Goal: Task Accomplishment & Management: Manage account settings

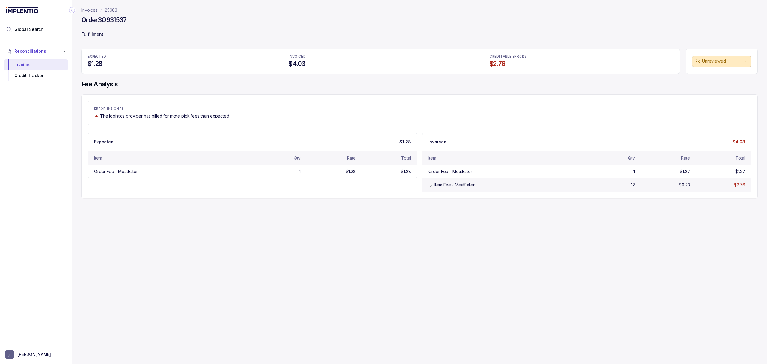
click at [425, 186] on div "Item Fee - MeatEater 12 $0.23 $2.76" at bounding box center [586, 184] width 329 height 13
click at [20, 74] on div "Credit Tracker" at bounding box center [35, 75] width 55 height 11
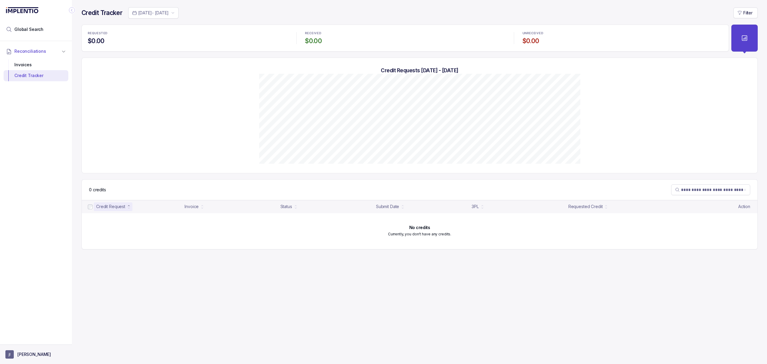
click at [23, 356] on p "[PERSON_NAME]" at bounding box center [34, 354] width 34 height 6
click at [23, 342] on p "Logout" at bounding box center [40, 341] width 50 height 6
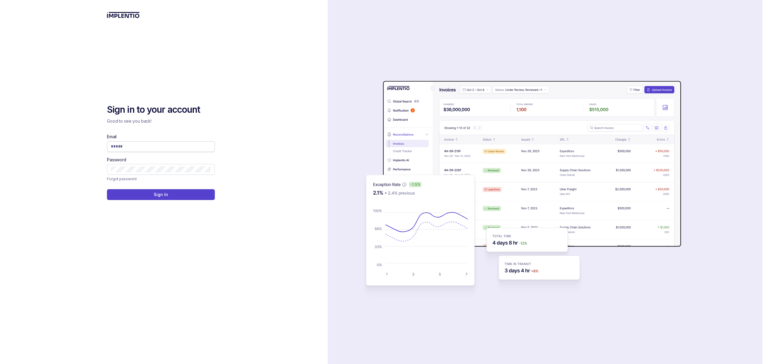
click at [145, 146] on input "Email" at bounding box center [161, 146] width 100 height 6
type input "**********"
